Goal: Task Accomplishment & Management: Manage account settings

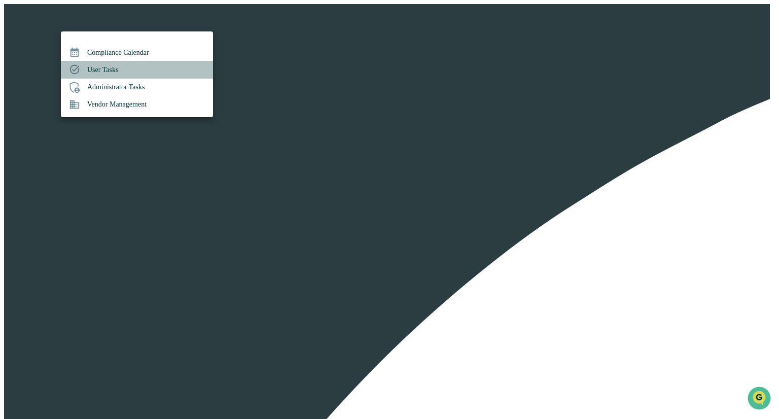
click at [120, 69] on li "User Tasks" at bounding box center [137, 69] width 152 height 17
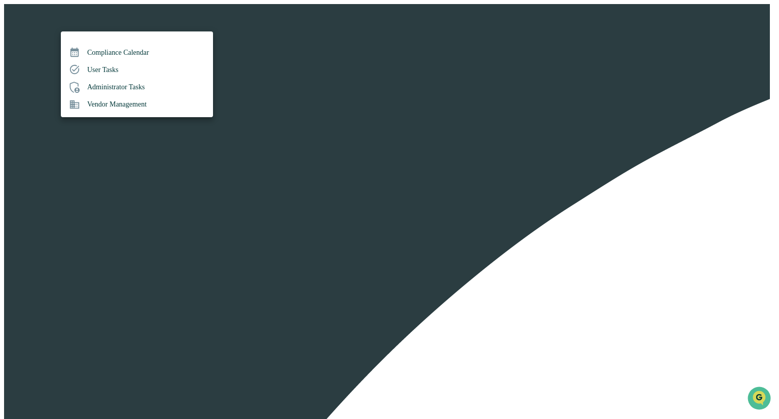
click at [113, 86] on li "Administrator Tasks" at bounding box center [137, 87] width 152 height 17
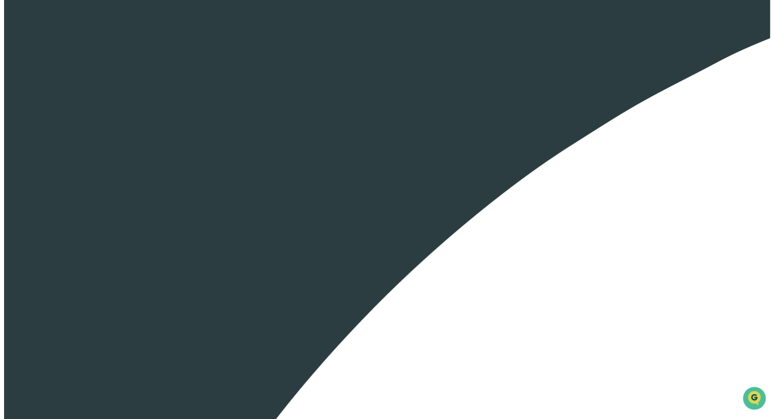
scroll to position [62, 0]
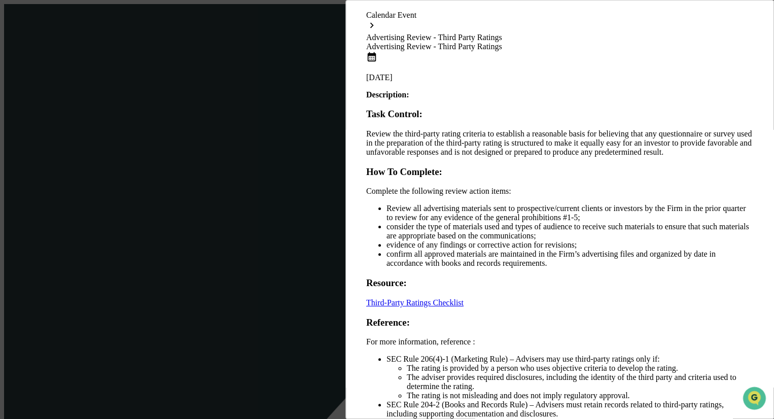
click at [430, 298] on link "Third-Party Ratings Checklist" at bounding box center [414, 302] width 97 height 9
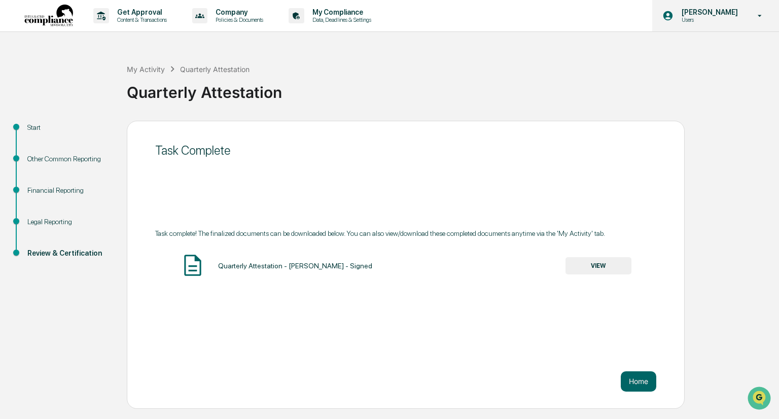
click at [745, 13] on div "[PERSON_NAME] Users" at bounding box center [716, 15] width 127 height 31
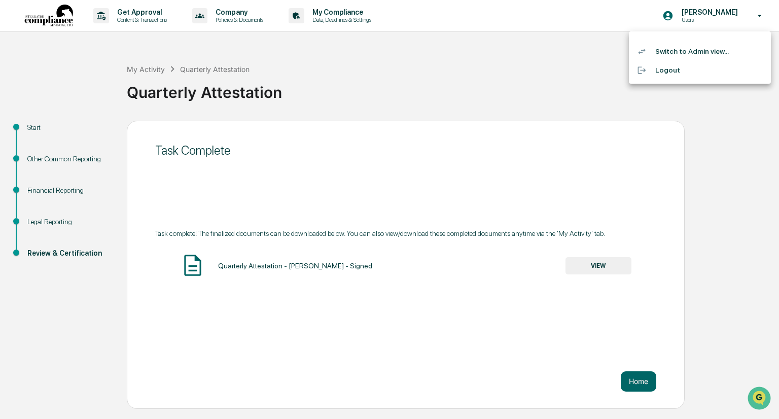
click at [692, 48] on li "Switch to Admin view..." at bounding box center [700, 51] width 142 height 19
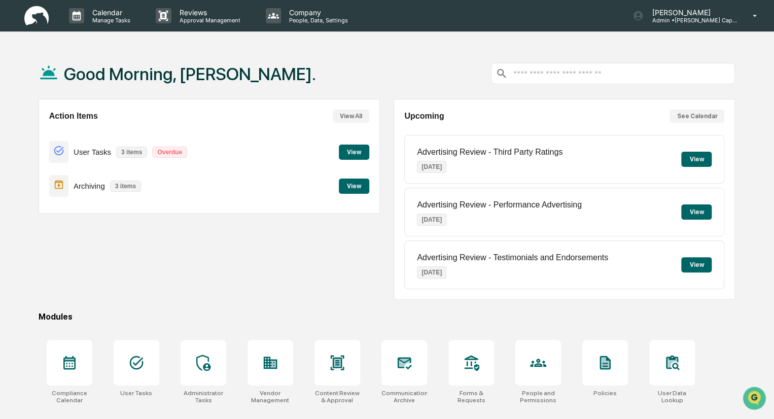
click at [697, 160] on button "View" at bounding box center [697, 159] width 30 height 15
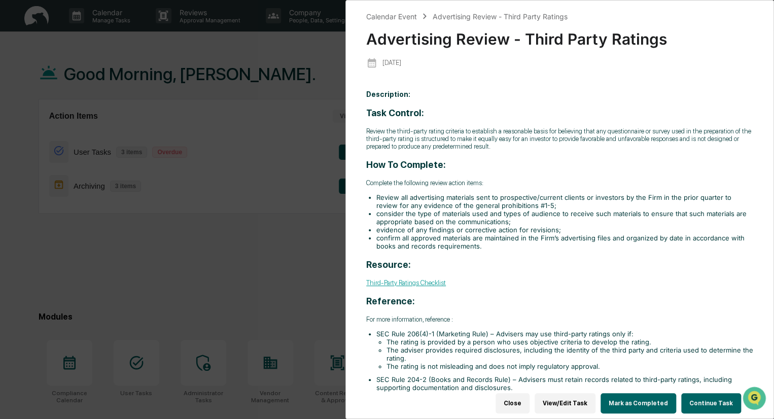
scroll to position [72, 0]
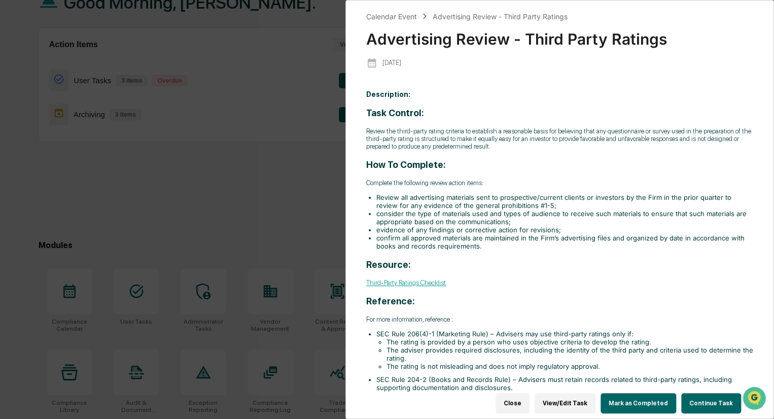
click at [571, 397] on button "View/Edit Task" at bounding box center [565, 403] width 61 height 20
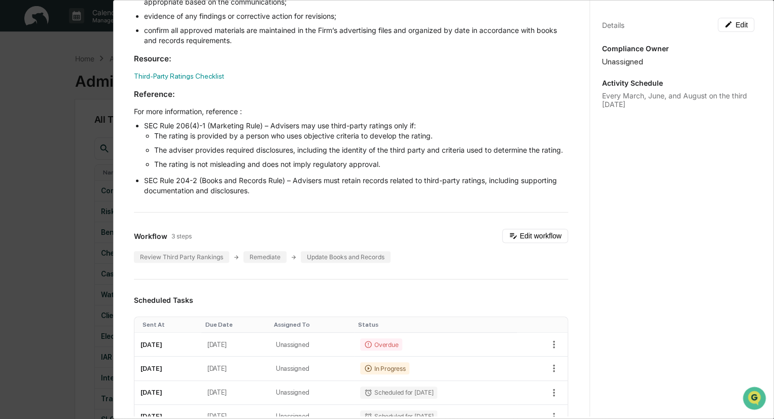
scroll to position [205, 0]
drag, startPoint x: 723, startPoint y: 23, endPoint x: 741, endPoint y: 49, distance: 31.6
click at [741, 49] on p "Compliance Owner" at bounding box center [678, 48] width 152 height 9
click at [733, 25] on button "Edit" at bounding box center [736, 25] width 37 height 14
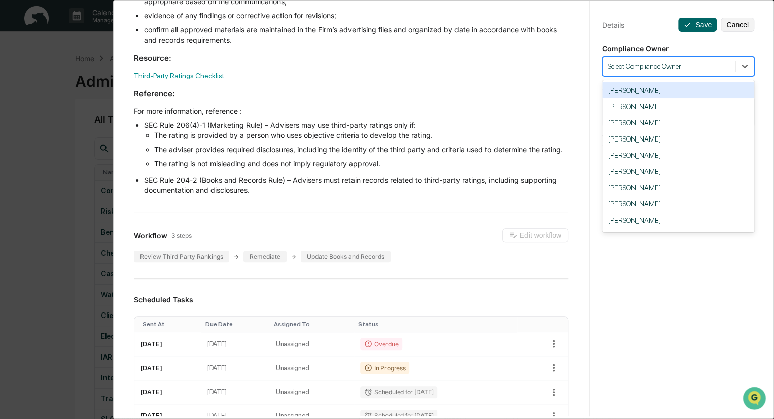
click at [695, 63] on div at bounding box center [669, 67] width 122 height 10
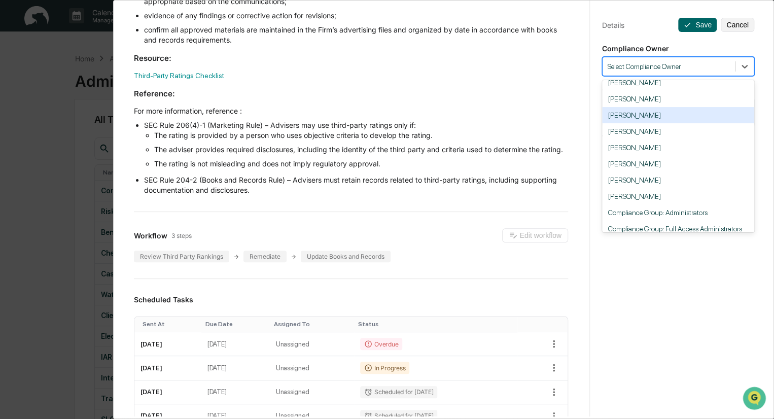
scroll to position [73, 0]
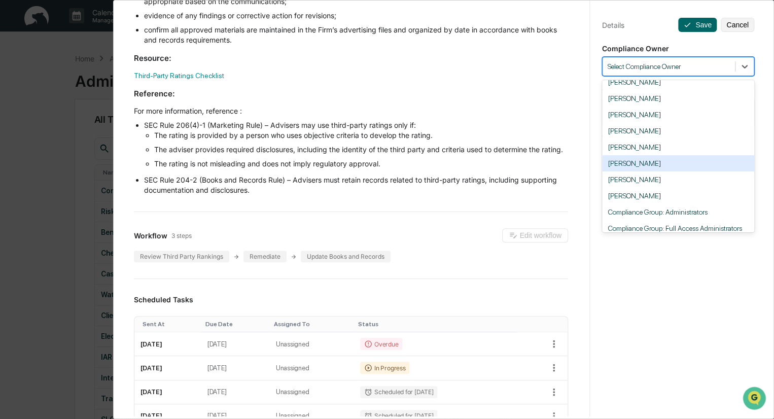
click at [641, 169] on div "[PERSON_NAME]" at bounding box center [678, 163] width 152 height 16
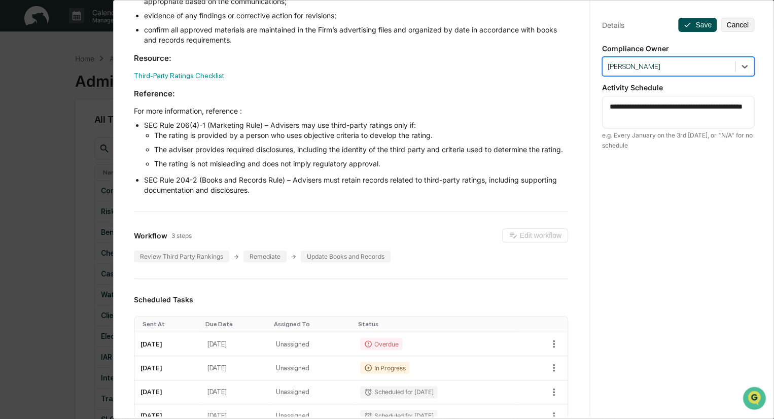
click at [684, 27] on icon at bounding box center [688, 25] width 8 height 8
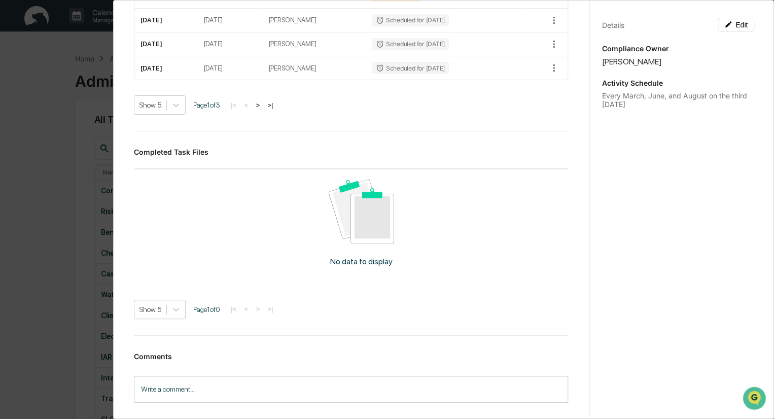
scroll to position [647, 0]
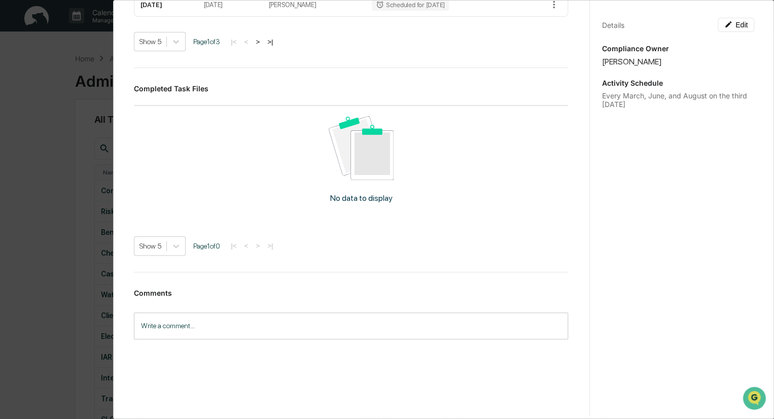
click at [312, 325] on input "Write a comment..." at bounding box center [351, 326] width 434 height 27
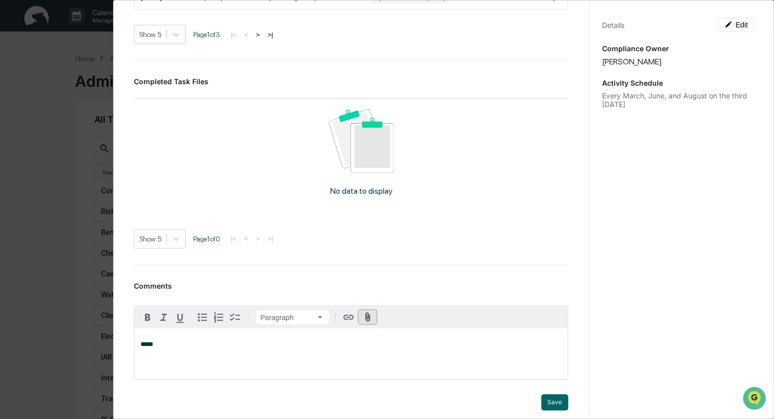
click at [366, 322] on icon "button" at bounding box center [368, 317] width 10 height 10
click at [544, 409] on div "[DATE] 3rd party ratings.pdf" at bounding box center [351, 406] width 434 height 17
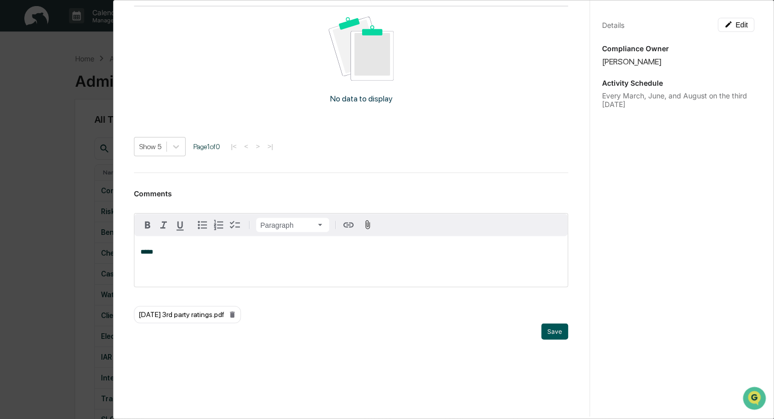
scroll to position [746, 0]
click at [541, 332] on button "Save" at bounding box center [554, 331] width 27 height 16
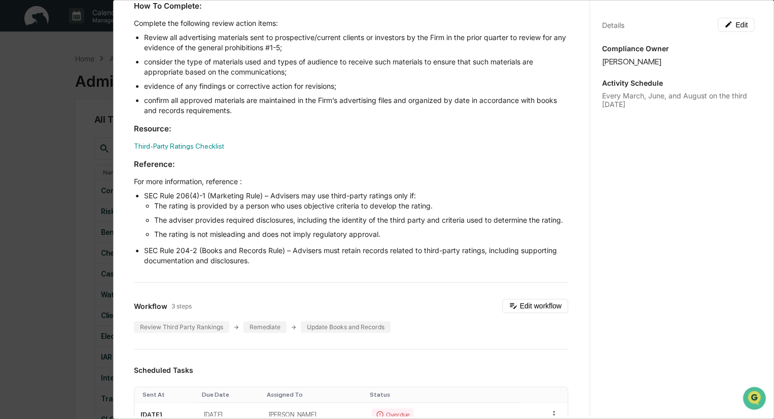
scroll to position [274, 0]
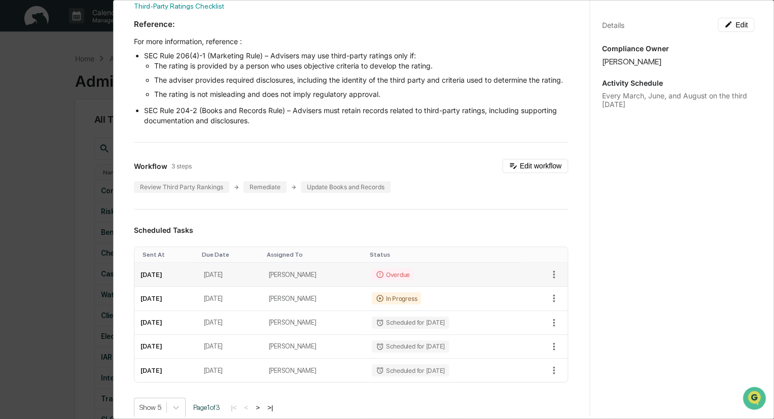
click at [402, 281] on div "Overdue" at bounding box center [393, 274] width 42 height 12
click at [549, 280] on icon "button" at bounding box center [554, 274] width 11 height 11
click at [540, 286] on div at bounding box center [389, 209] width 779 height 419
click at [549, 280] on icon "button" at bounding box center [554, 274] width 11 height 11
click at [571, 305] on li "Mark as Completed" at bounding box center [584, 301] width 84 height 19
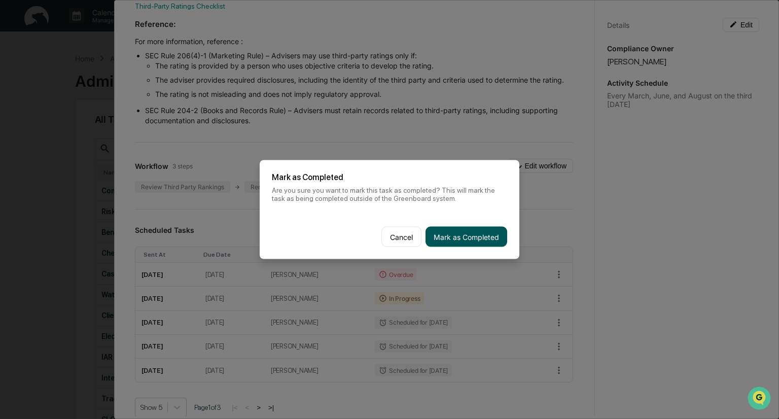
click at [458, 233] on button "Mark as Completed" at bounding box center [467, 237] width 82 height 20
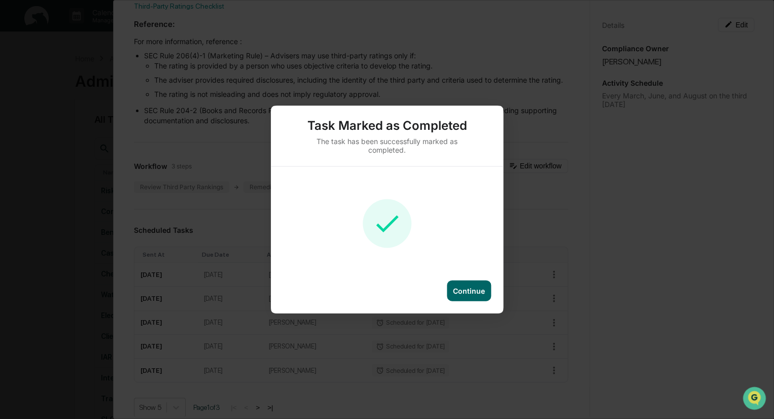
click at [464, 288] on div "Continue" at bounding box center [469, 291] width 32 height 9
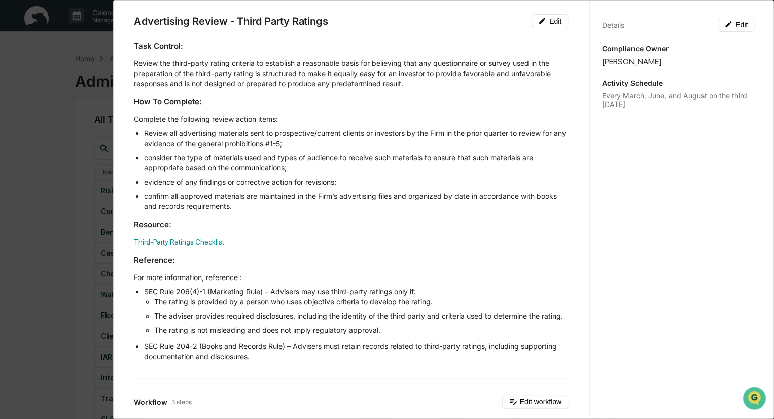
scroll to position [0, 0]
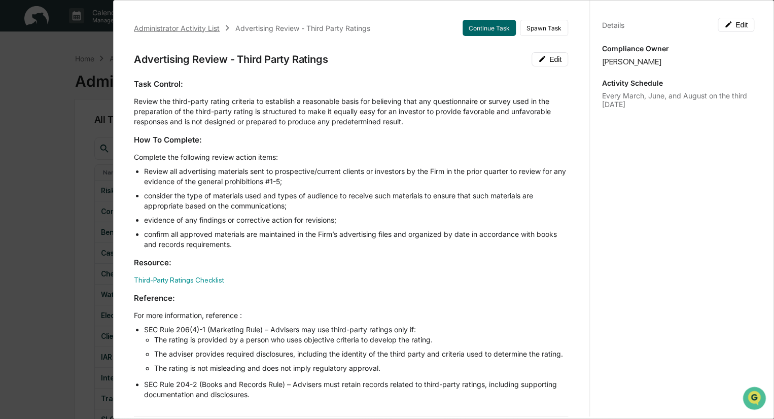
click at [199, 30] on div "Administrator Activity List" at bounding box center [177, 28] width 86 height 9
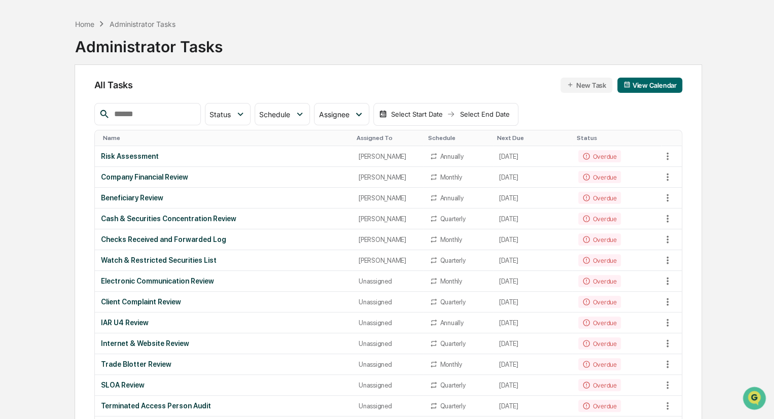
scroll to position [35, 0]
click at [141, 155] on div "Risk Assessment" at bounding box center [224, 156] width 246 height 8
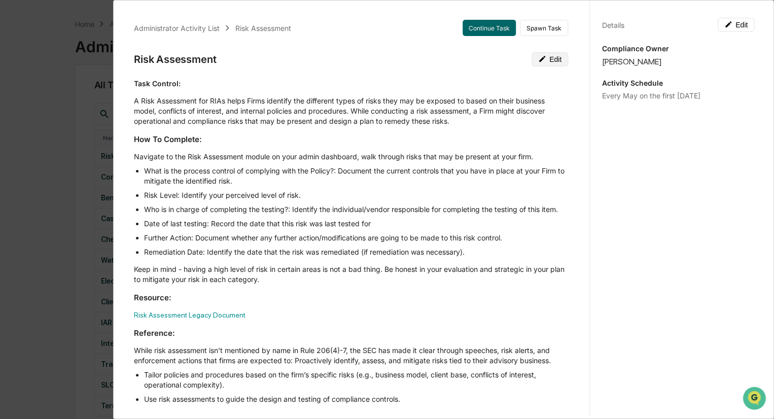
click at [544, 59] on button "Edit" at bounding box center [550, 59] width 37 height 14
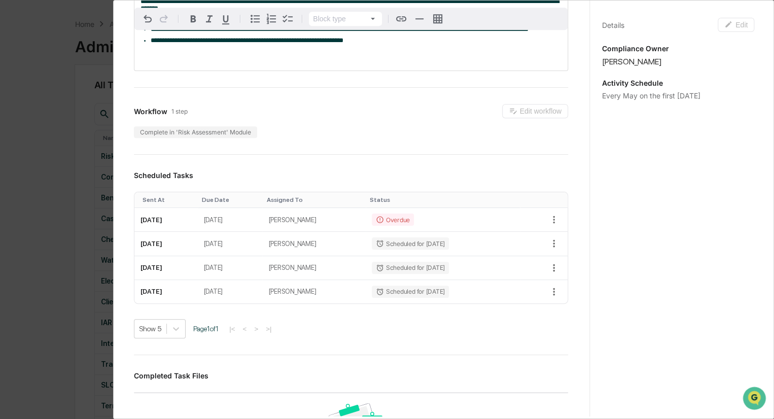
scroll to position [374, 0]
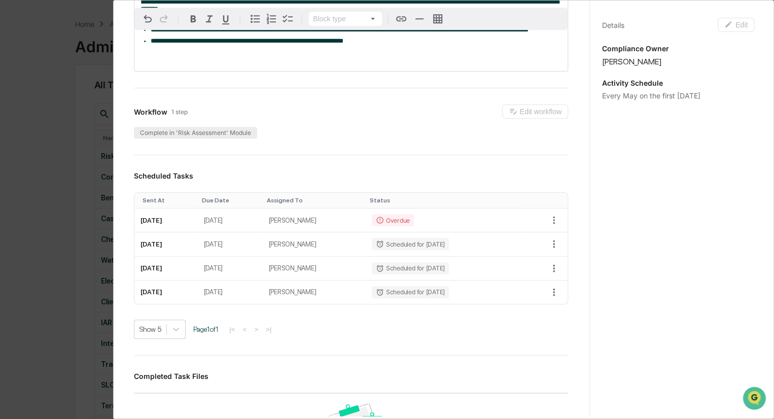
click at [196, 139] on div "Complete in 'Risk Assessment' Module" at bounding box center [195, 133] width 123 height 12
click at [195, 139] on div "Complete in 'Risk Assessment' Module" at bounding box center [195, 133] width 123 height 12
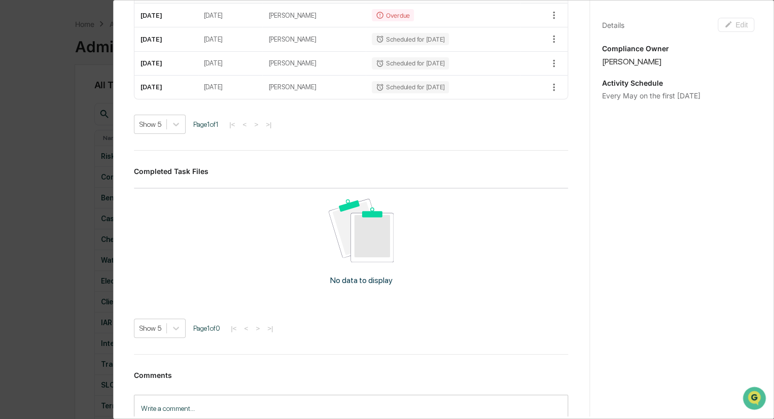
scroll to position [578, 0]
click at [275, 263] on div "No data to display" at bounding box center [361, 247] width 455 height 115
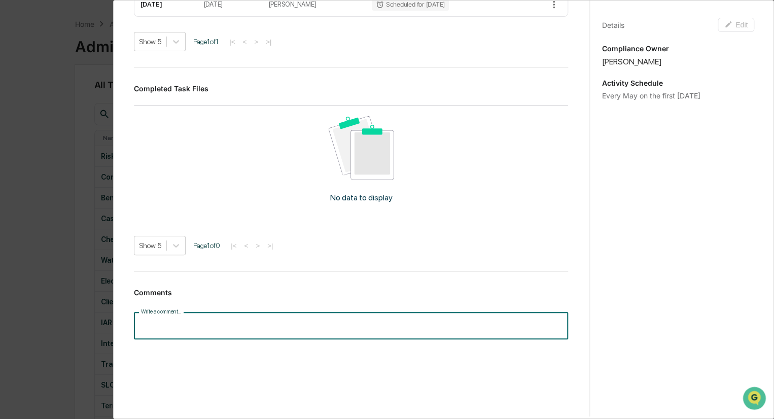
click at [234, 329] on input "Write a comment..." at bounding box center [351, 325] width 434 height 27
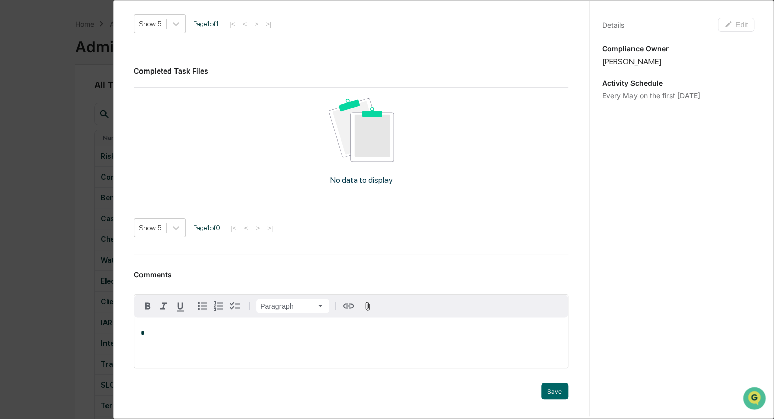
scroll to position [619, 0]
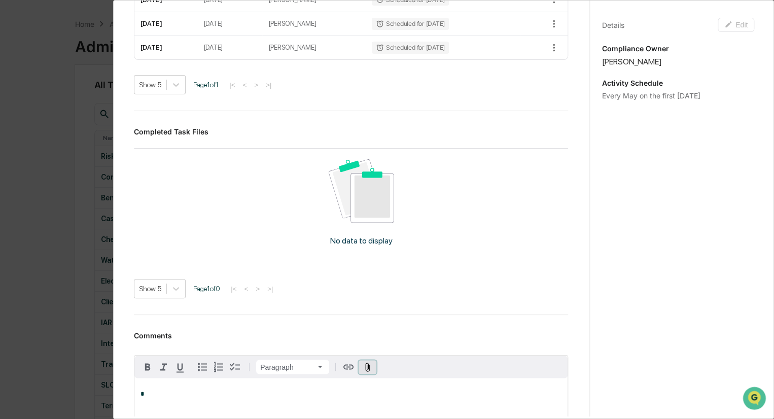
click at [366, 371] on icon "button" at bounding box center [368, 367] width 5 height 9
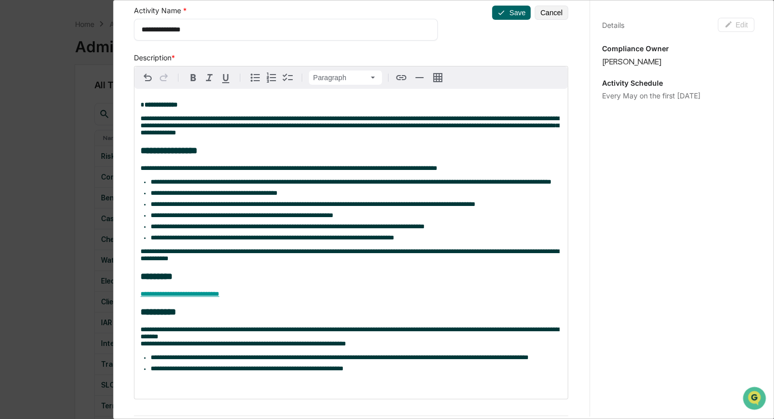
scroll to position [47, 0]
click at [171, 297] on span "**********" at bounding box center [180, 294] width 79 height 7
click at [184, 329] on span "[URL][DOMAIN_NAME]" at bounding box center [198, 329] width 73 height 8
click at [293, 282] on h3 "*********" at bounding box center [351, 276] width 421 height 10
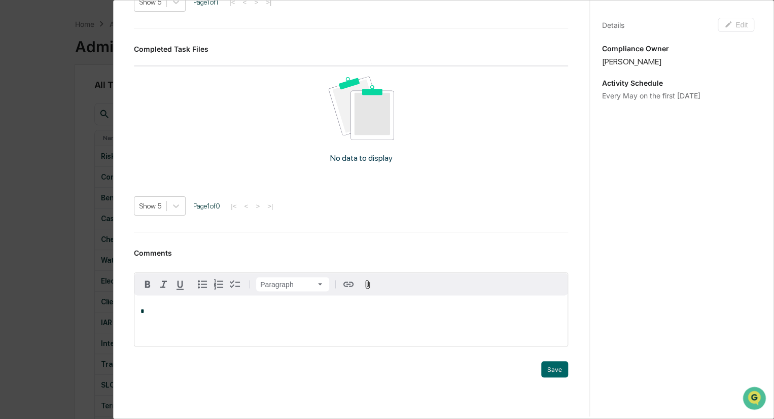
scroll to position [758, 0]
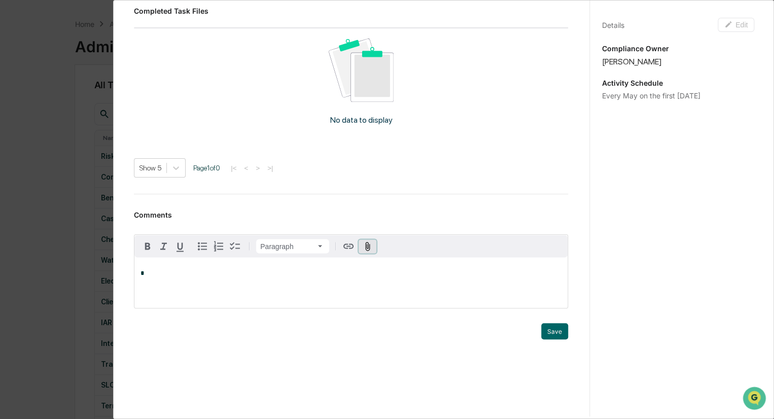
click at [366, 247] on icon "button" at bounding box center [368, 246] width 5 height 9
click at [371, 244] on icon "button" at bounding box center [368, 247] width 10 height 10
click at [267, 280] on div "*" at bounding box center [350, 282] width 433 height 51
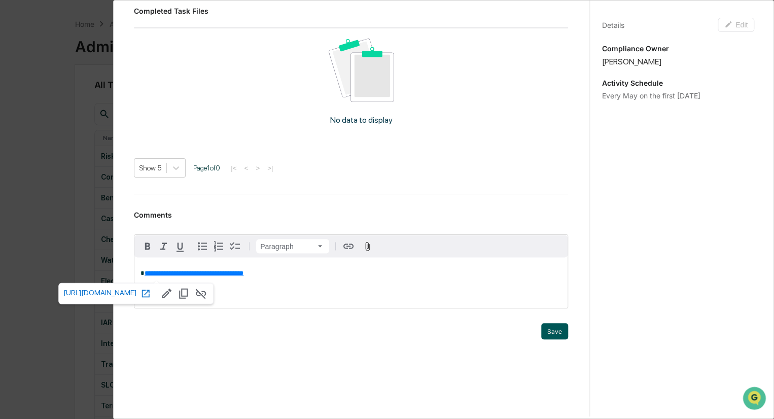
click at [549, 325] on button "Save" at bounding box center [554, 331] width 27 height 16
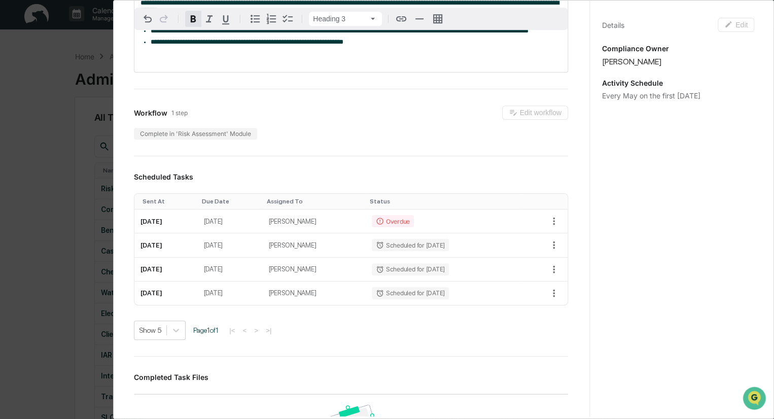
scroll to position [373, 0]
click at [549, 227] on icon "button" at bounding box center [554, 221] width 11 height 11
click at [563, 256] on li "Mark as Completed" at bounding box center [584, 254] width 84 height 19
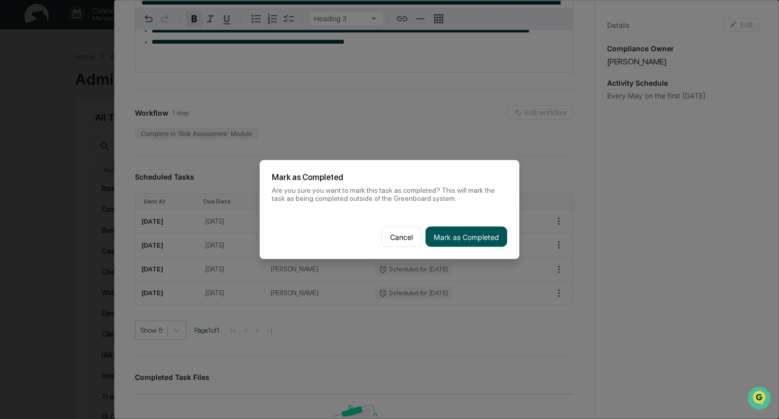
click at [501, 233] on button "Mark as Completed" at bounding box center [467, 237] width 82 height 20
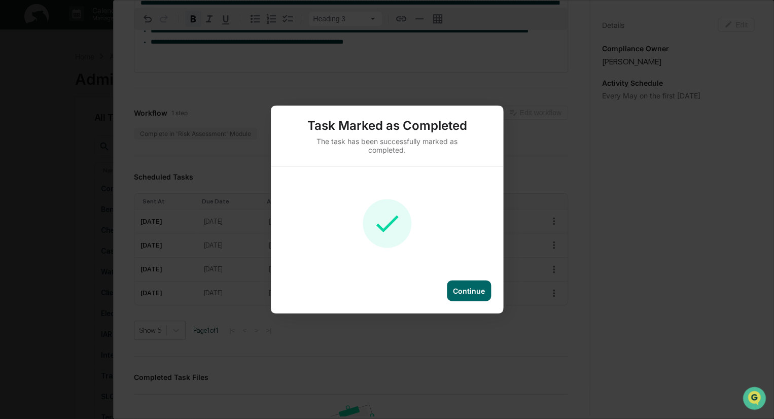
click at [469, 287] on div "Continue" at bounding box center [469, 291] width 32 height 9
